Goal: Task Accomplishment & Management: Manage account settings

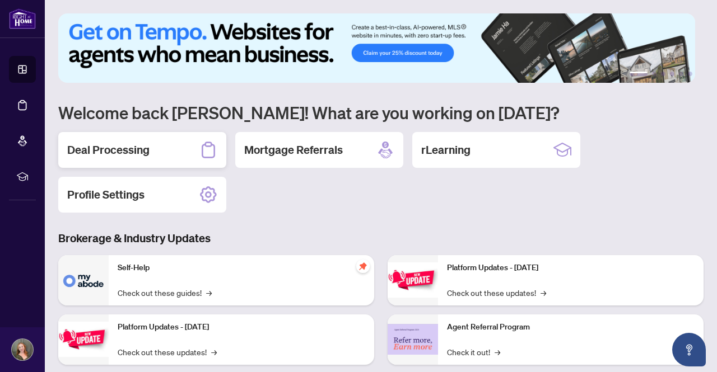
click at [184, 146] on div "Deal Processing" at bounding box center [142, 150] width 168 height 36
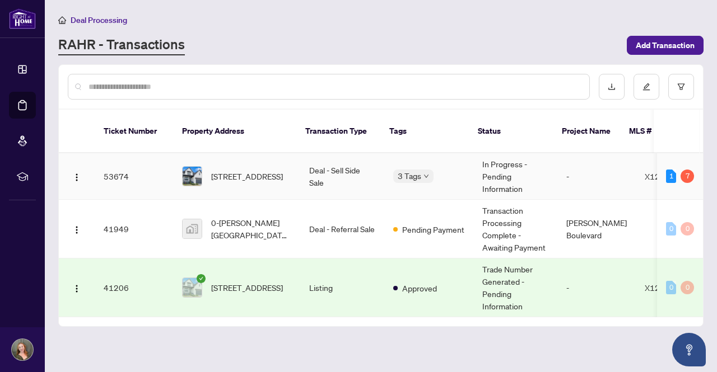
click at [238, 176] on td "[STREET_ADDRESS]" at bounding box center [236, 176] width 127 height 46
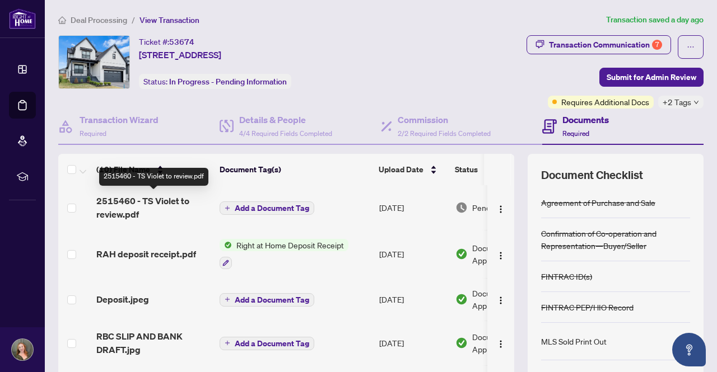
click at [156, 201] on span "2515460 - TS Violet to review.pdf" at bounding box center [153, 207] width 114 height 27
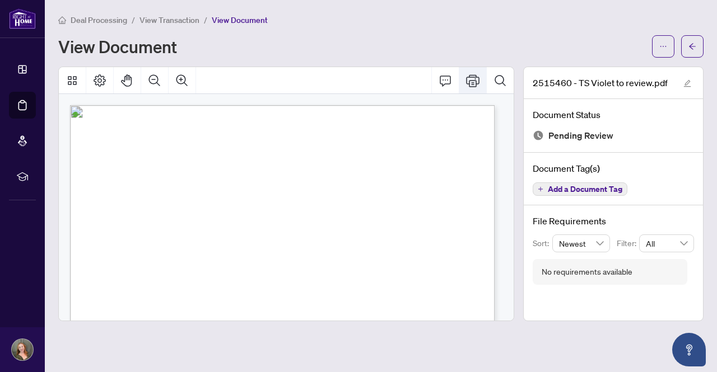
click at [472, 80] on icon "Print" at bounding box center [472, 80] width 13 height 12
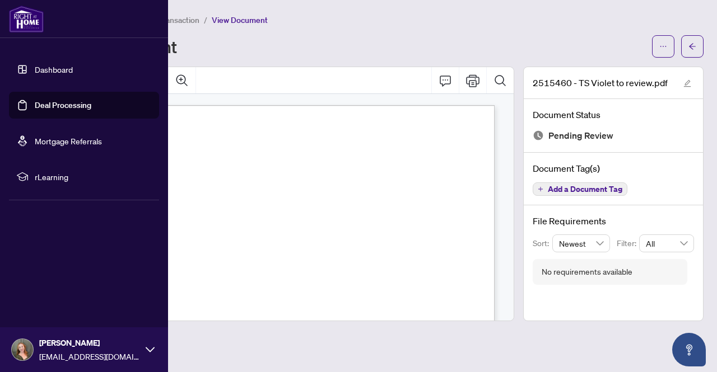
click at [59, 102] on link "Deal Processing" at bounding box center [63, 105] width 57 height 10
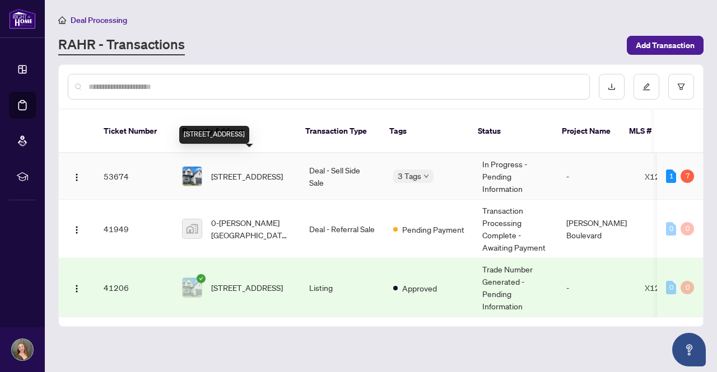
click at [268, 170] on span "[STREET_ADDRESS]" at bounding box center [247, 176] width 72 height 12
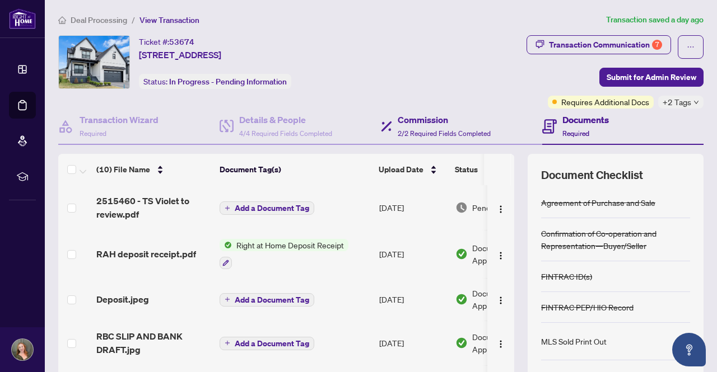
scroll to position [95, 0]
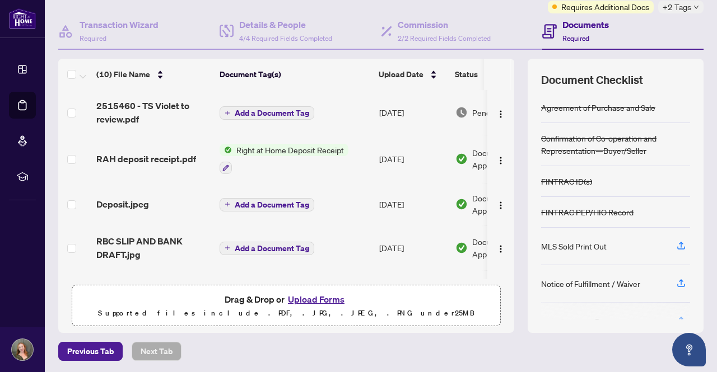
click at [311, 297] on button "Upload Forms" at bounding box center [315, 299] width 63 height 15
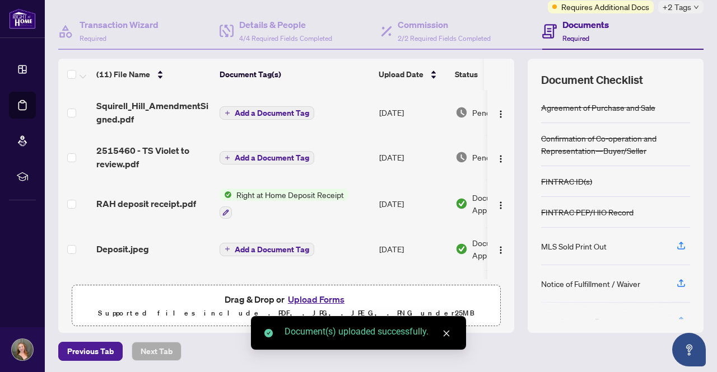
click at [278, 117] on button "Add a Document Tag" at bounding box center [266, 112] width 95 height 13
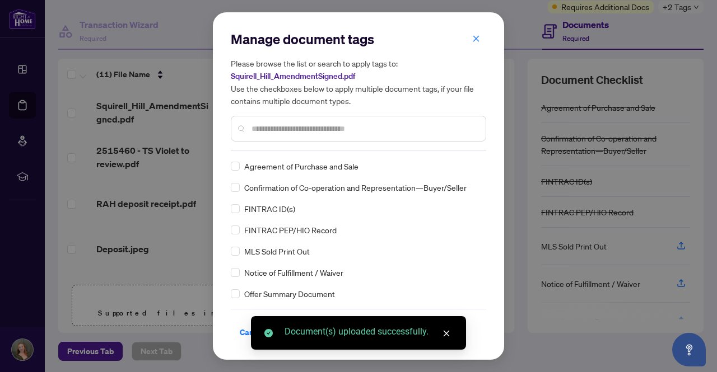
click at [303, 151] on div "Manage document tags Please browse the list or search to apply tags to: Squirel…" at bounding box center [358, 90] width 255 height 121
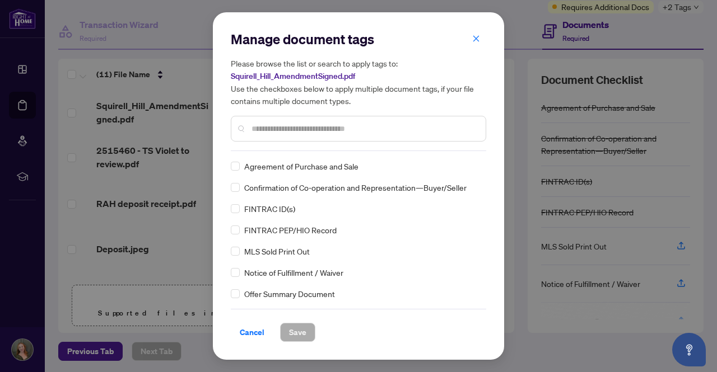
click at [298, 130] on input "text" at bounding box center [363, 129] width 225 height 12
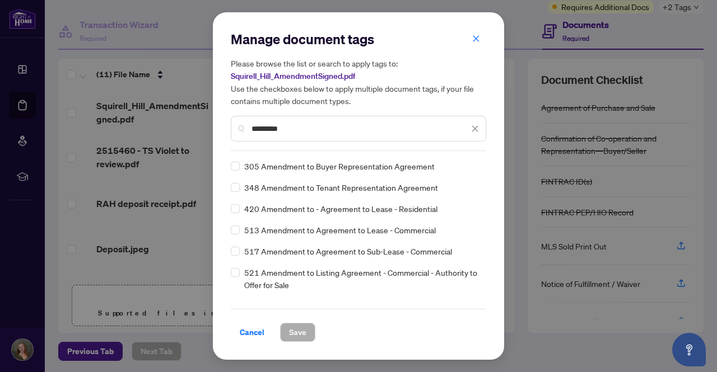
scroll to position [0, 0]
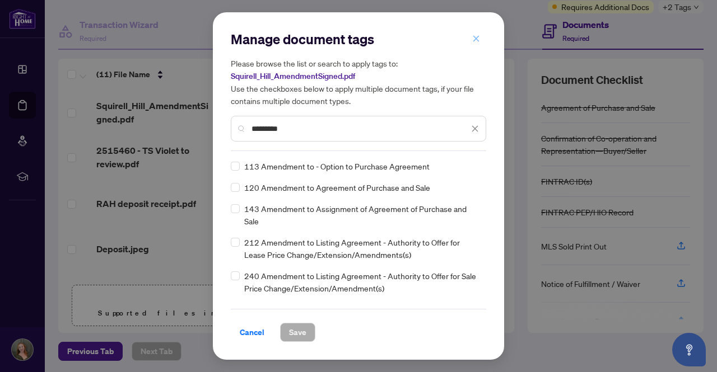
type input "*********"
click at [473, 39] on icon "close" at bounding box center [476, 39] width 8 height 8
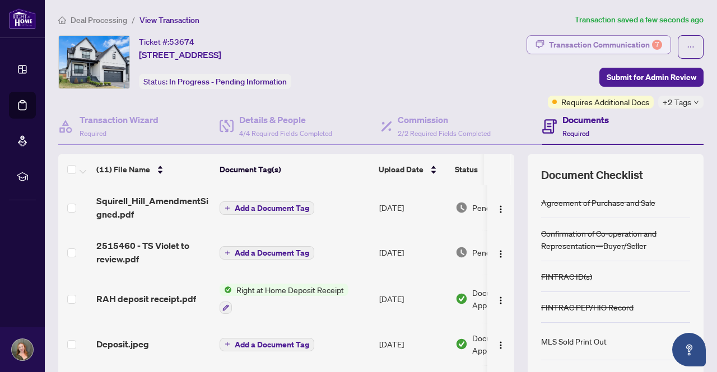
click at [621, 41] on div "Transaction Communication 7" at bounding box center [605, 45] width 113 height 18
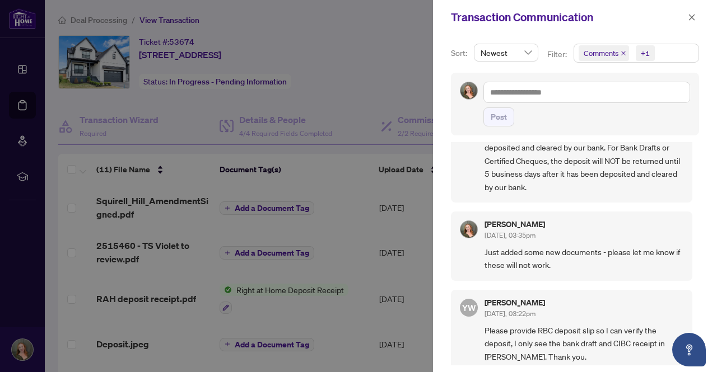
scroll to position [1, 0]
click at [692, 20] on icon "close" at bounding box center [691, 17] width 8 height 8
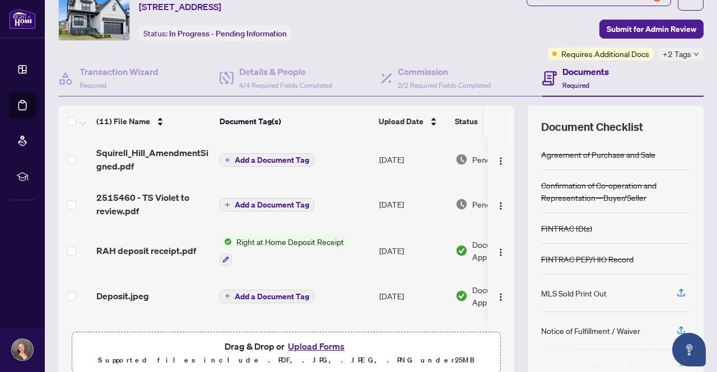
scroll to position [49, 0]
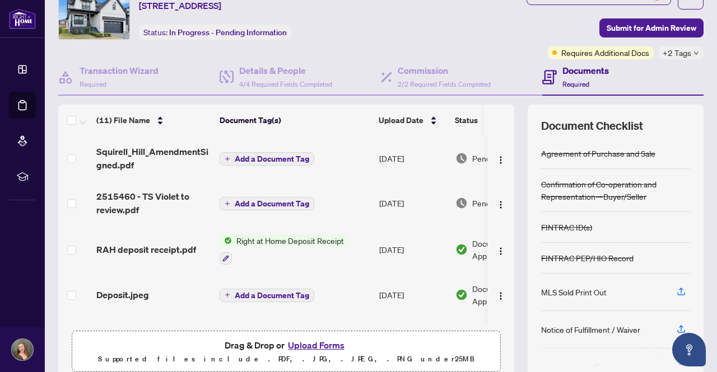
click at [310, 343] on button "Upload Forms" at bounding box center [315, 345] width 63 height 15
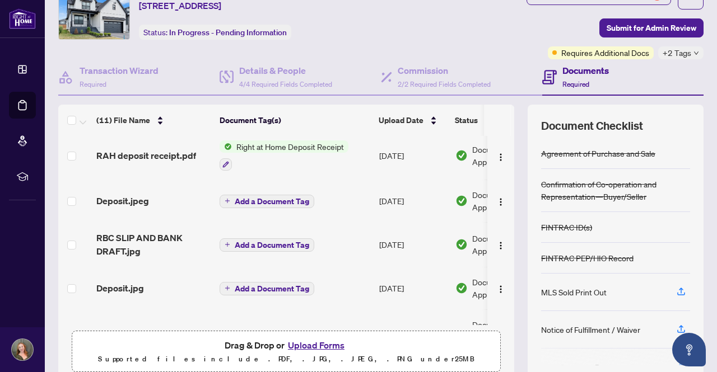
scroll to position [0, 0]
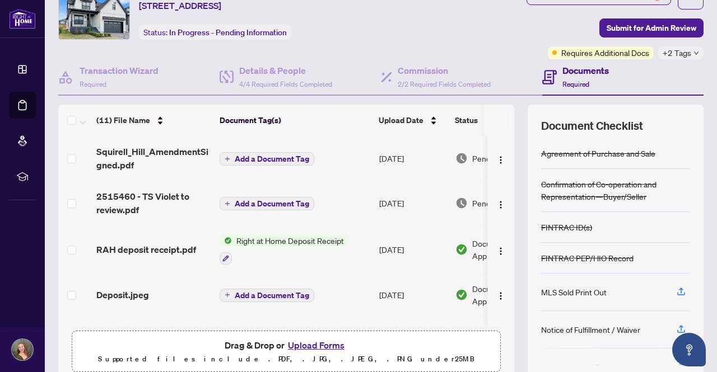
click at [305, 343] on button "Upload Forms" at bounding box center [315, 345] width 63 height 15
click at [299, 343] on button "Upload Forms" at bounding box center [315, 345] width 63 height 15
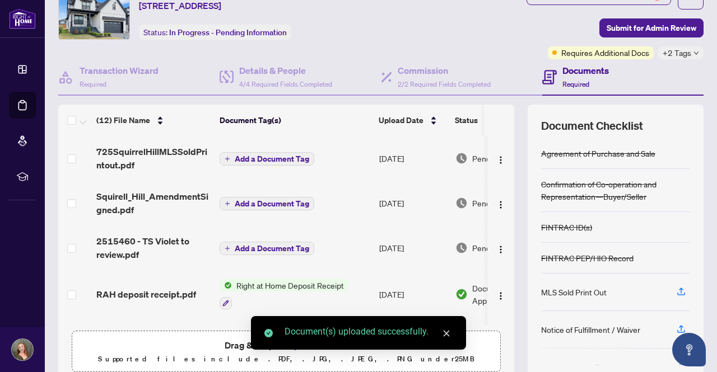
click at [298, 155] on span "Add a Document Tag" at bounding box center [272, 159] width 74 height 8
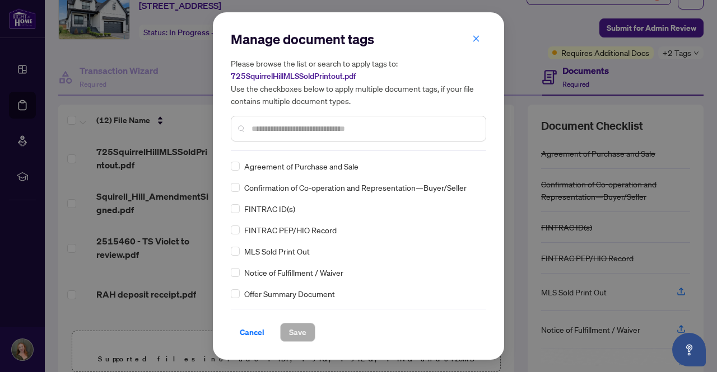
click at [269, 254] on span "MLS Sold Print Out" at bounding box center [276, 251] width 65 height 12
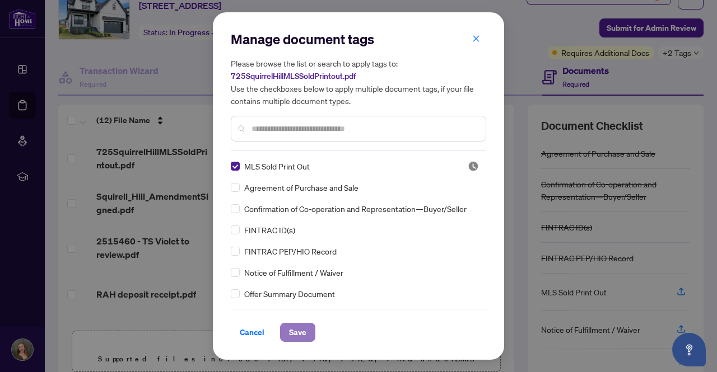
click at [296, 327] on span "Save" at bounding box center [297, 333] width 17 height 18
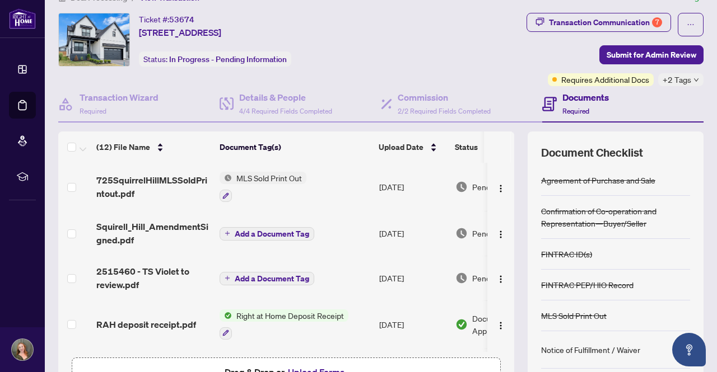
scroll to position [21, 0]
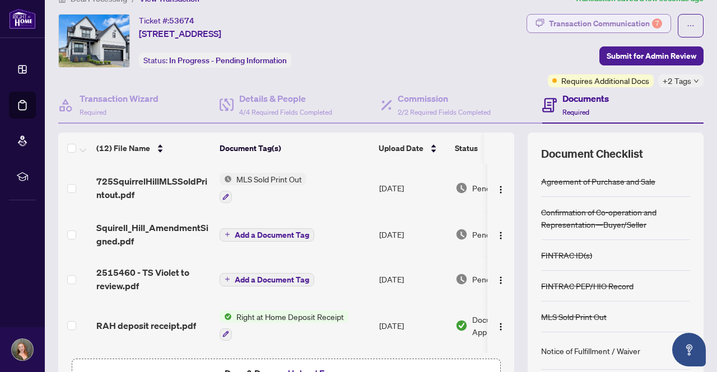
click at [615, 22] on div "Transaction Communication 7" at bounding box center [605, 24] width 113 height 18
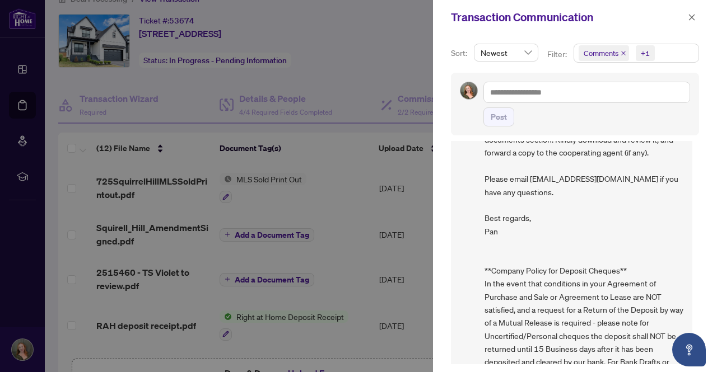
scroll to position [1050, 0]
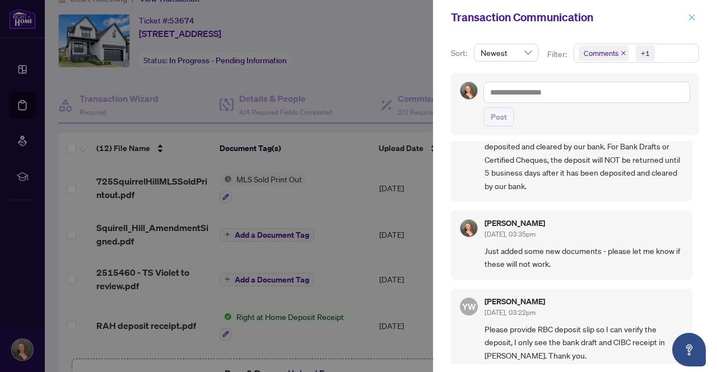
click at [691, 17] on icon "close" at bounding box center [692, 17] width 6 height 6
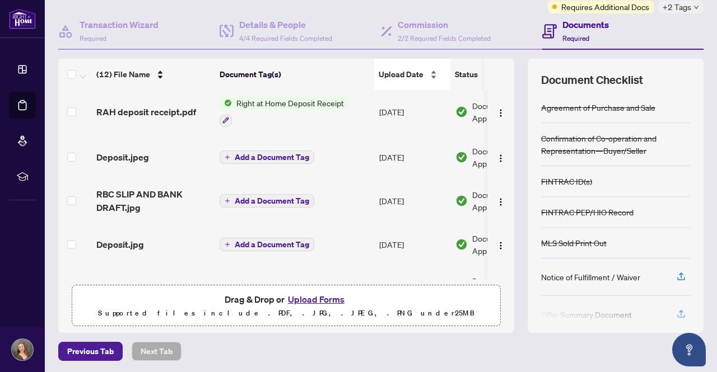
scroll to position [0, 0]
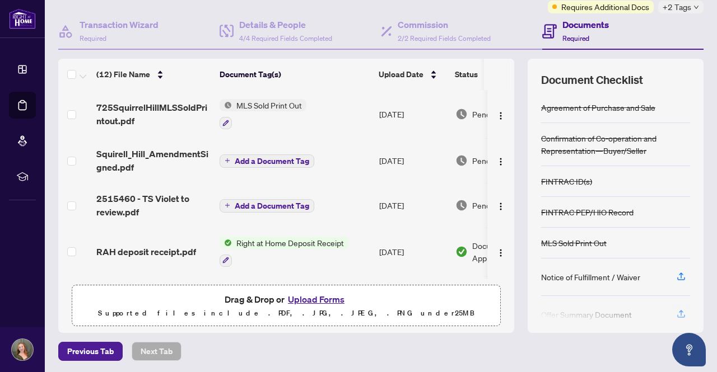
click at [286, 162] on span "Add a Document Tag" at bounding box center [272, 161] width 74 height 8
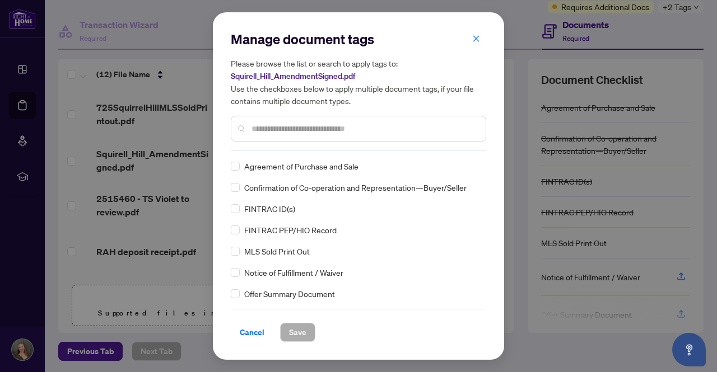
click at [310, 130] on input "text" at bounding box center [363, 129] width 225 height 12
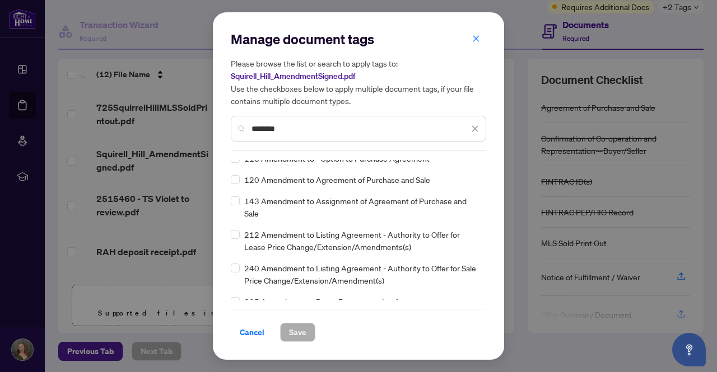
scroll to position [8, 0]
type input "********"
click at [474, 38] on icon "close" at bounding box center [476, 39] width 8 height 8
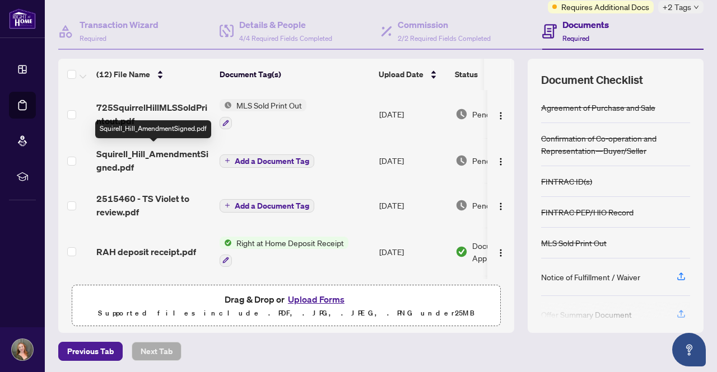
click at [176, 155] on span "Squirell_Hill_AmendmentSigned.pdf" at bounding box center [153, 160] width 114 height 27
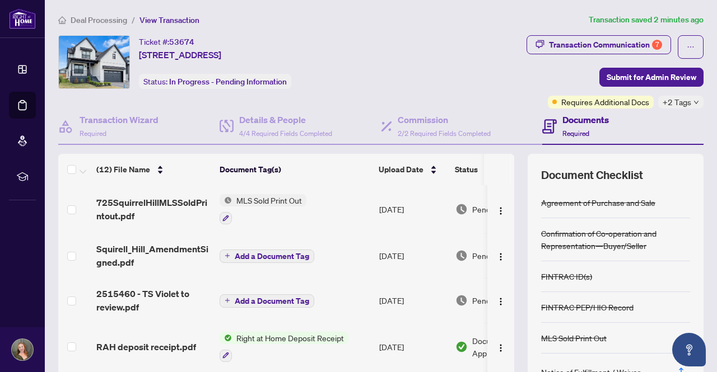
click at [251, 252] on span "Add a Document Tag" at bounding box center [272, 256] width 74 height 8
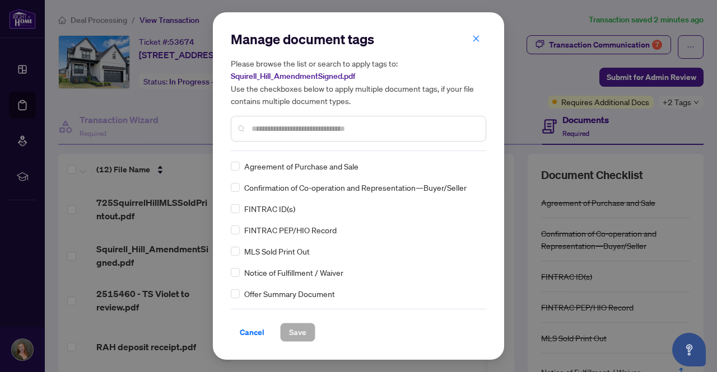
click at [269, 145] on div "Manage document tags Please browse the list or search to apply tags to: Squirel…" at bounding box center [358, 90] width 255 height 121
click at [265, 134] on input "text" at bounding box center [363, 129] width 225 height 12
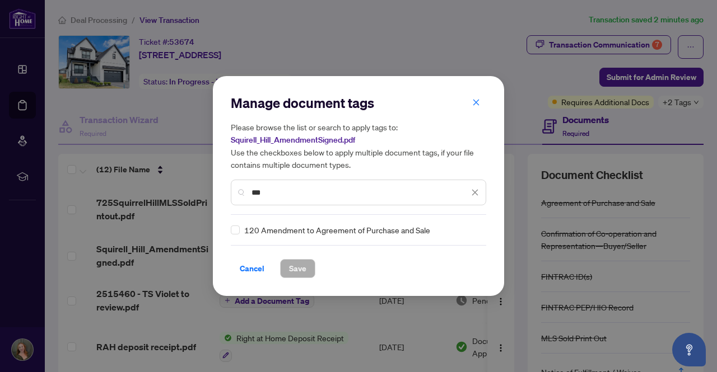
type input "***"
click at [291, 231] on span "120 Amendment to Agreement of Purchase and Sale" at bounding box center [337, 230] width 186 height 12
click at [303, 274] on span "Save" at bounding box center [297, 269] width 17 height 18
